Goal: Task Accomplishment & Management: Complete application form

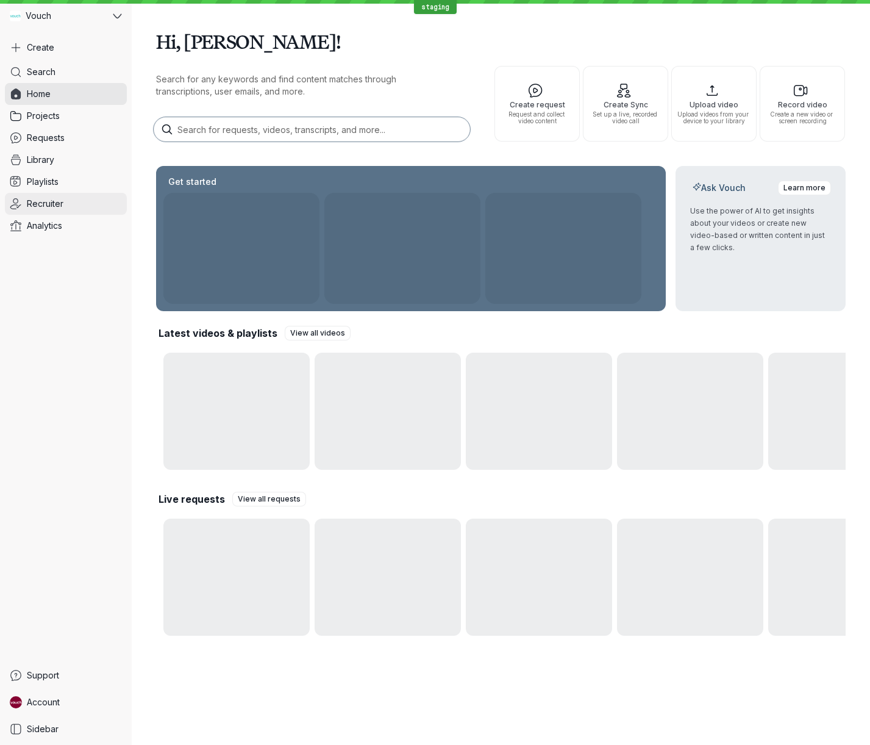
click at [43, 207] on span "Recruiter" at bounding box center [45, 204] width 37 height 12
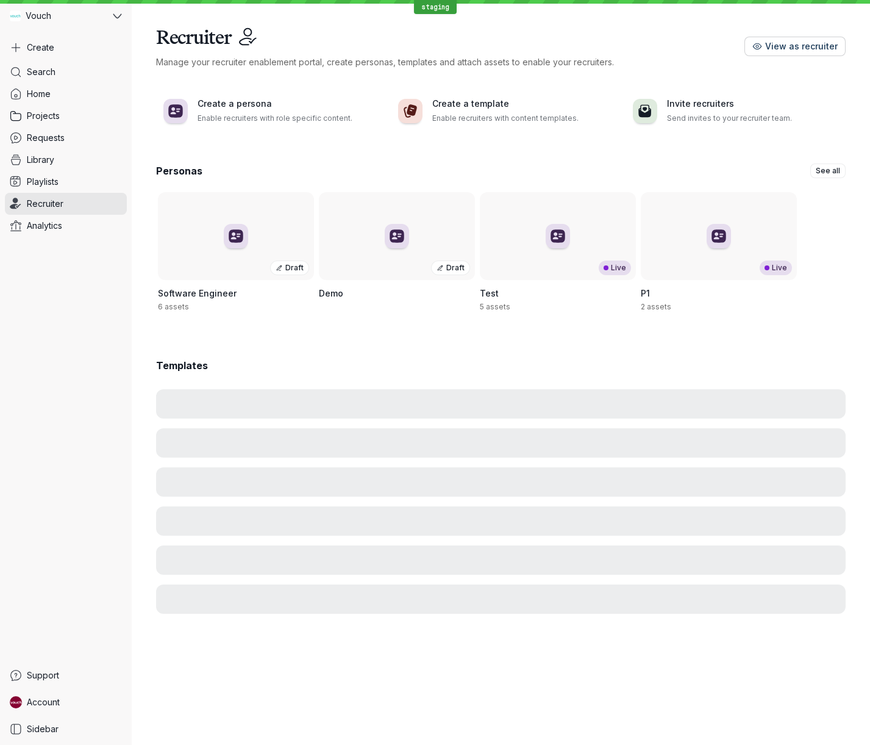
click at [809, 37] on button "View as recruiter" at bounding box center [795, 47] width 101 height 20
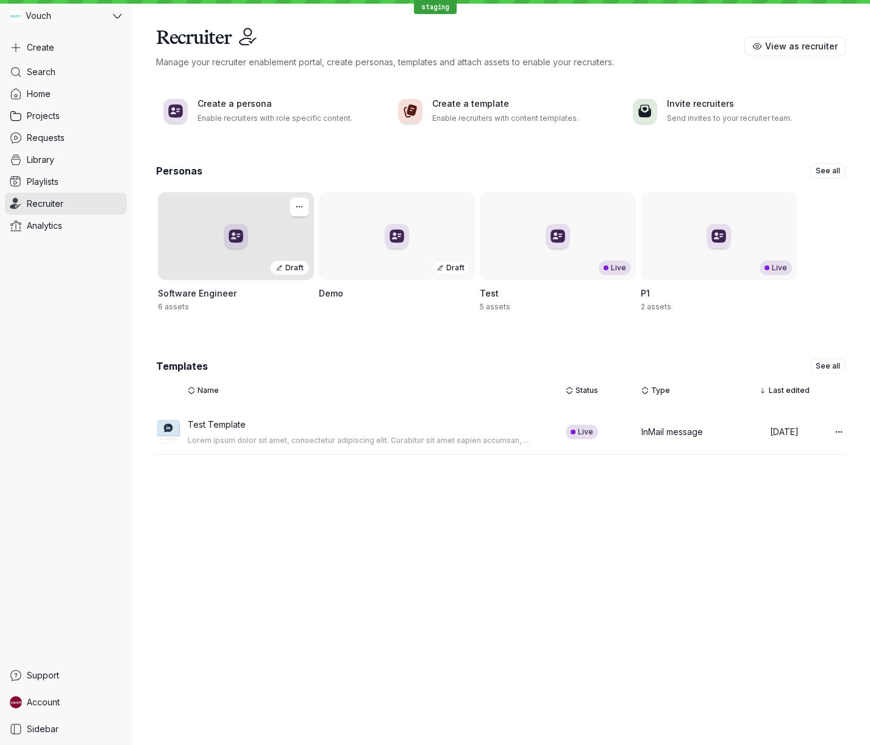
click at [247, 223] on div "Draft" at bounding box center [236, 236] width 156 height 88
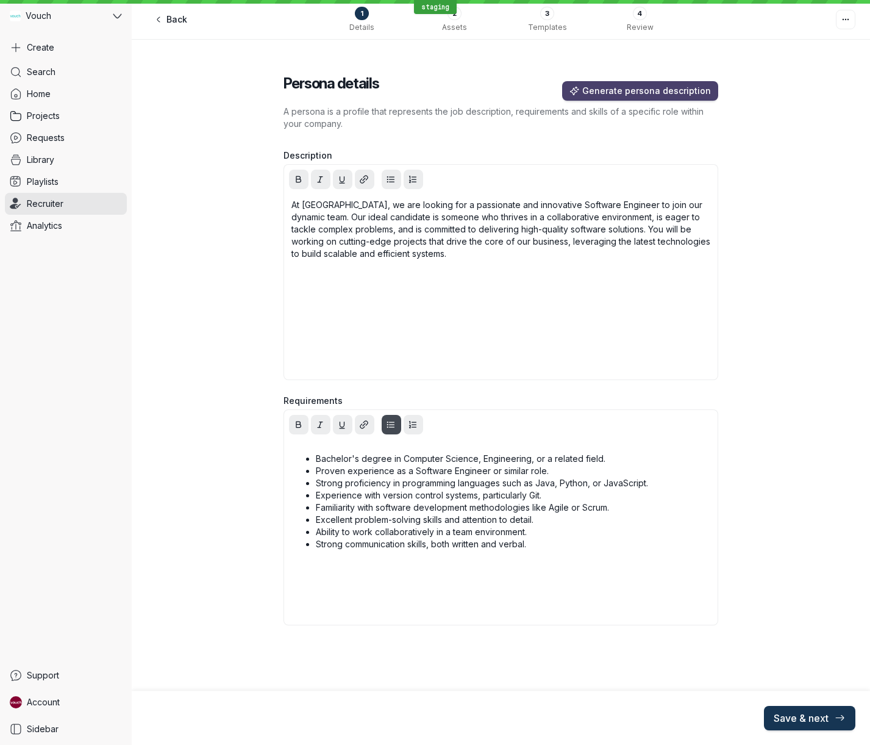
click at [792, 726] on button "Save & next" at bounding box center [809, 718] width 91 height 24
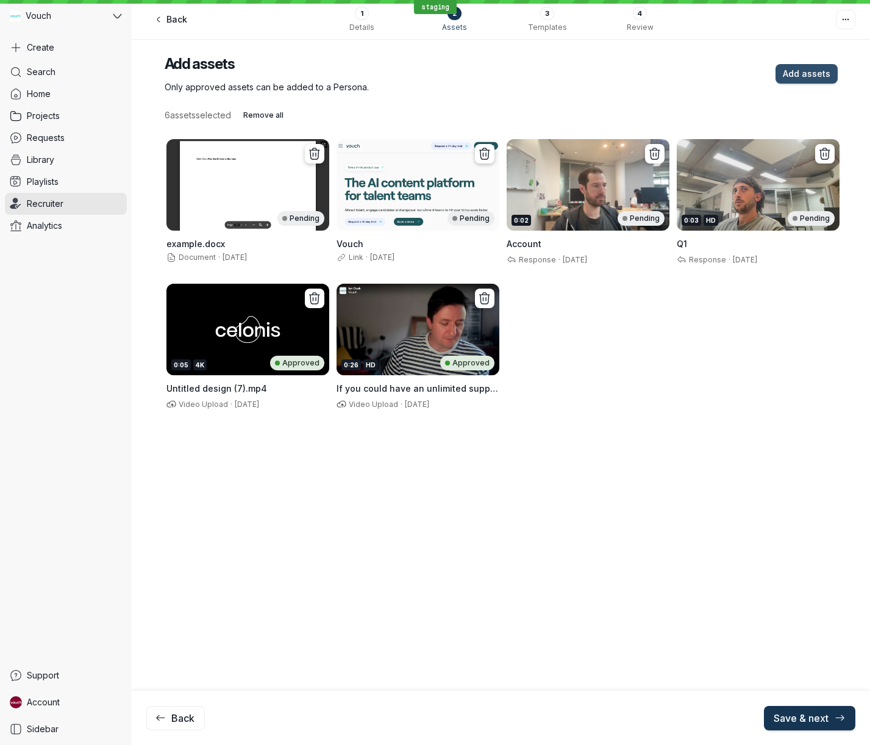
click at [792, 726] on button "Save & next" at bounding box center [809, 718] width 91 height 24
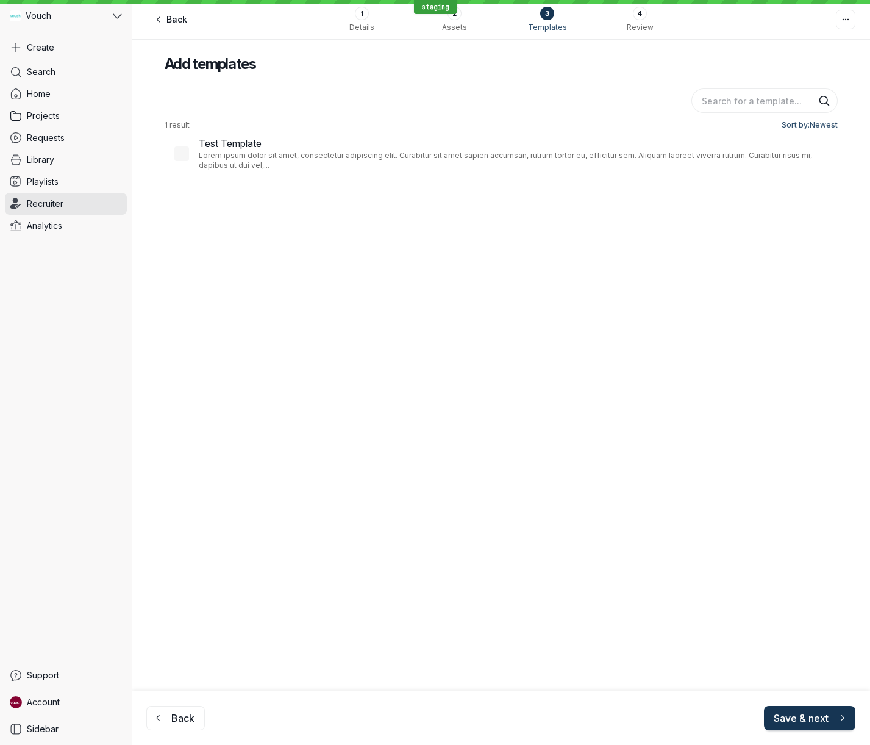
click at [792, 726] on button "Save & next" at bounding box center [809, 718] width 91 height 24
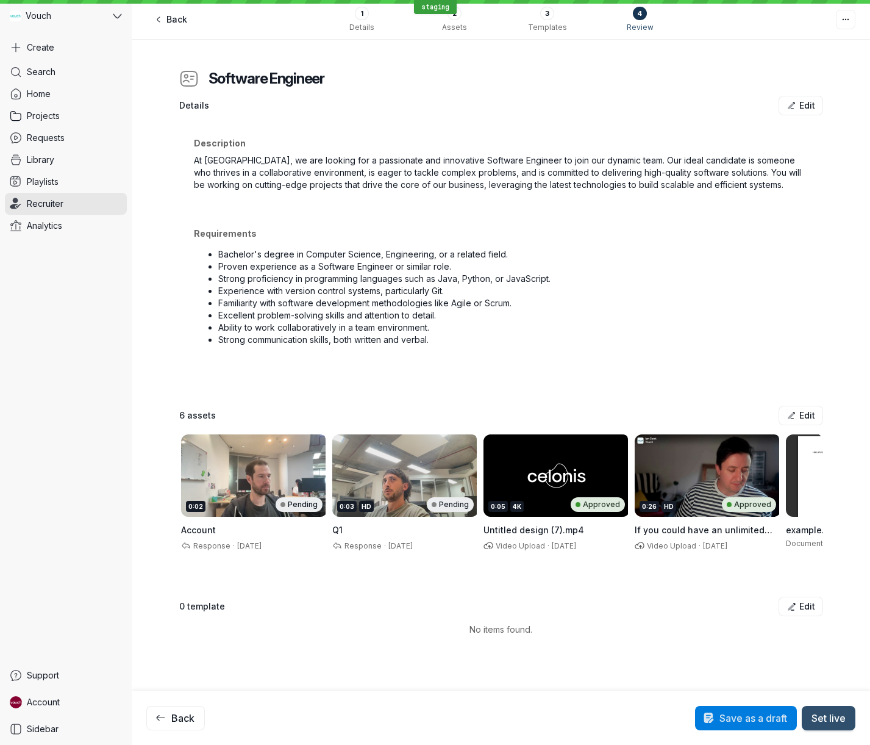
click at [792, 726] on button "Save as a draft" at bounding box center [746, 718] width 102 height 24
click at [820, 719] on span "Set live" at bounding box center [829, 718] width 34 height 12
